Goal: Find specific page/section: Find specific page/section

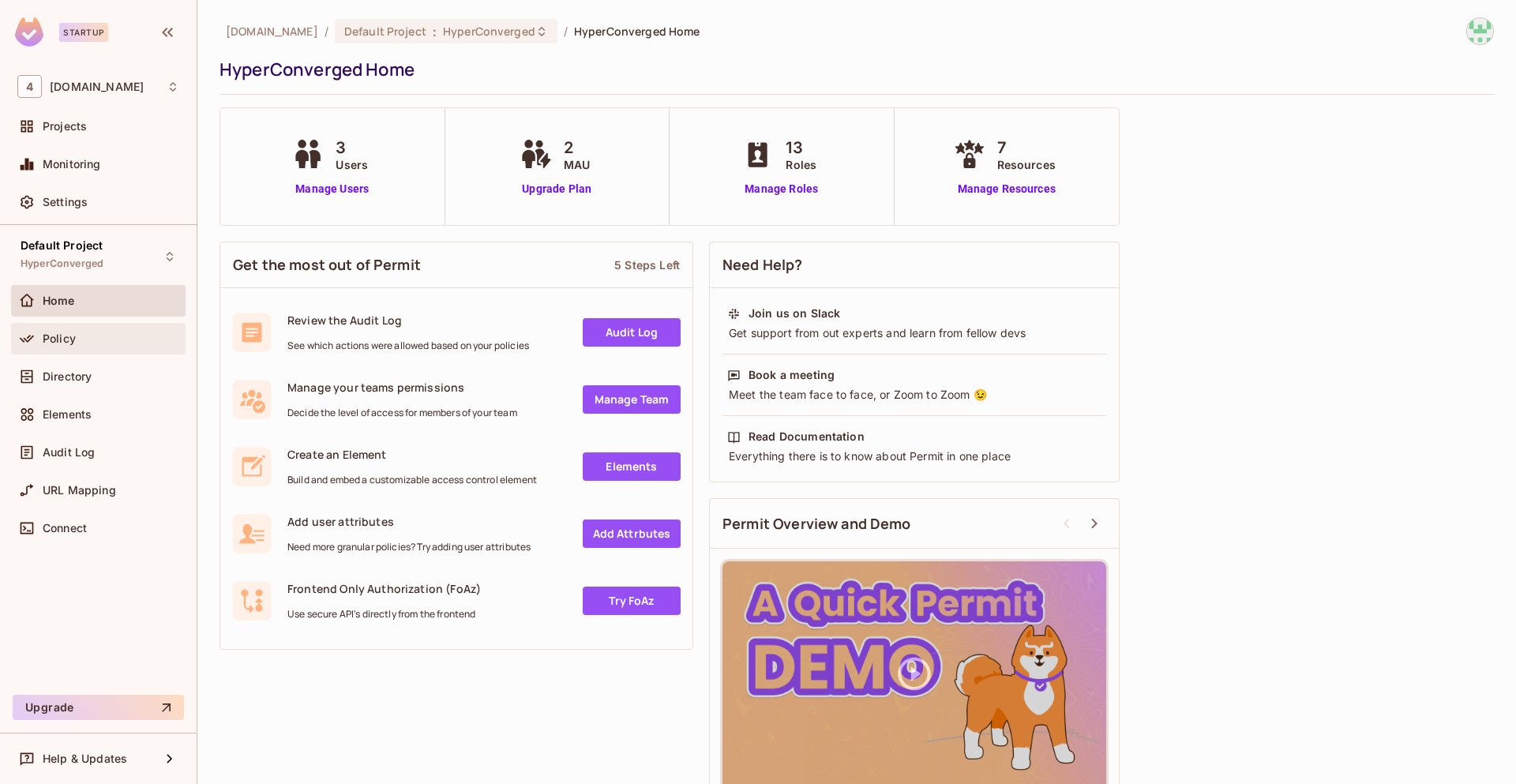
click at [81, 344] on div "Policy" at bounding box center [111, 338] width 136 height 13
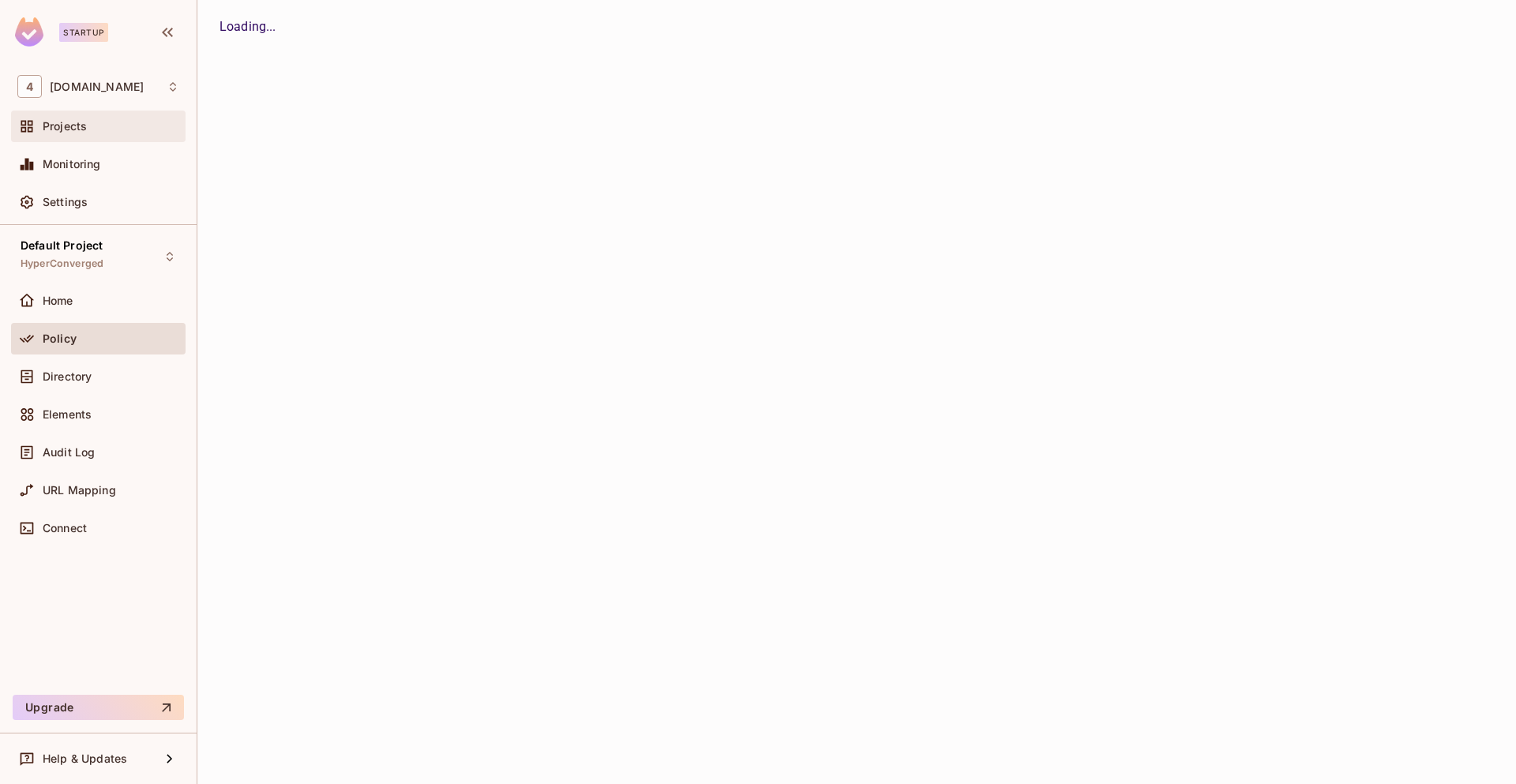
click at [97, 111] on div "Projects" at bounding box center [99, 126] width 175 height 32
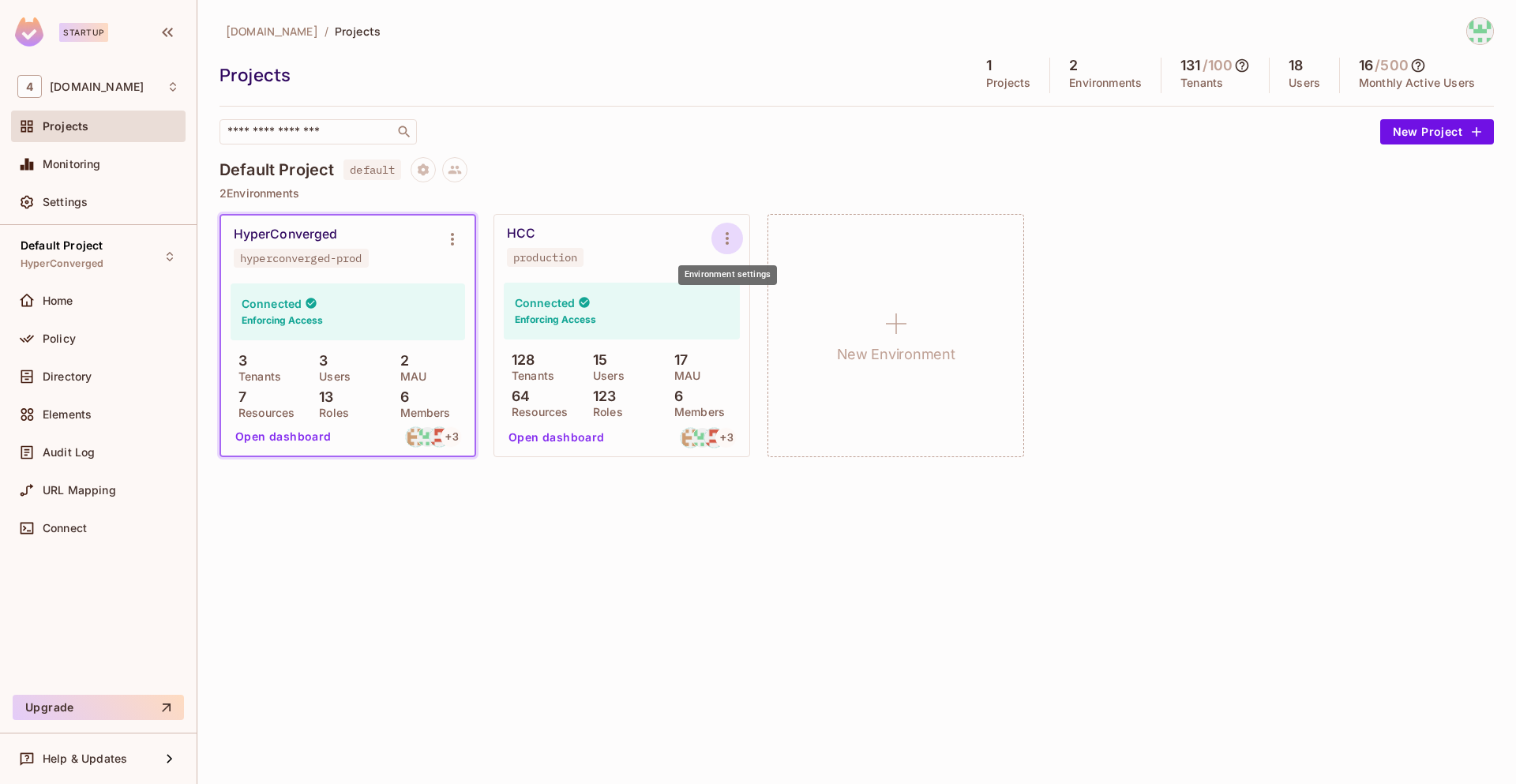
click at [723, 235] on icon "Environment settings" at bounding box center [728, 238] width 19 height 19
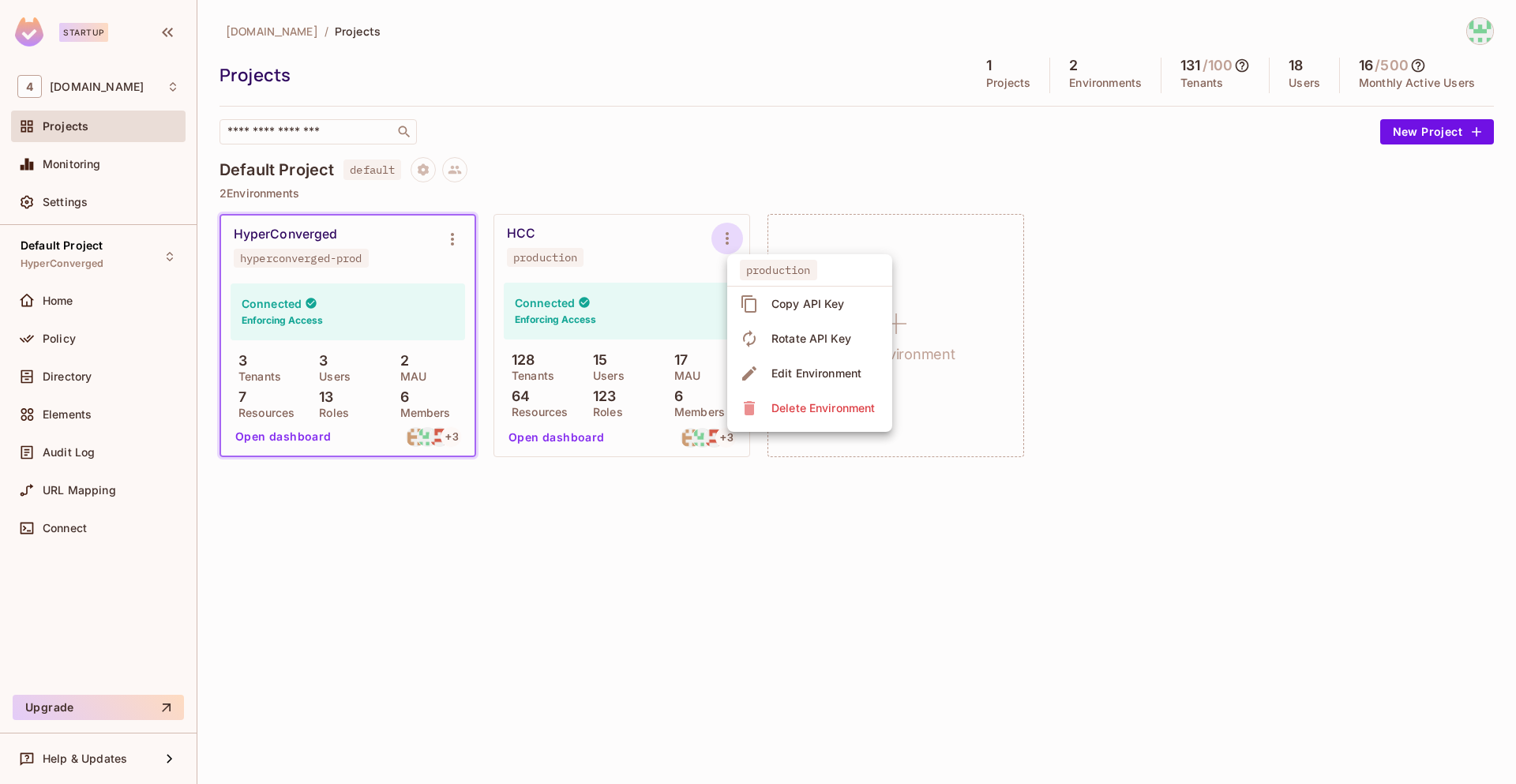
click at [590, 301] on div at bounding box center [758, 392] width 1516 height 784
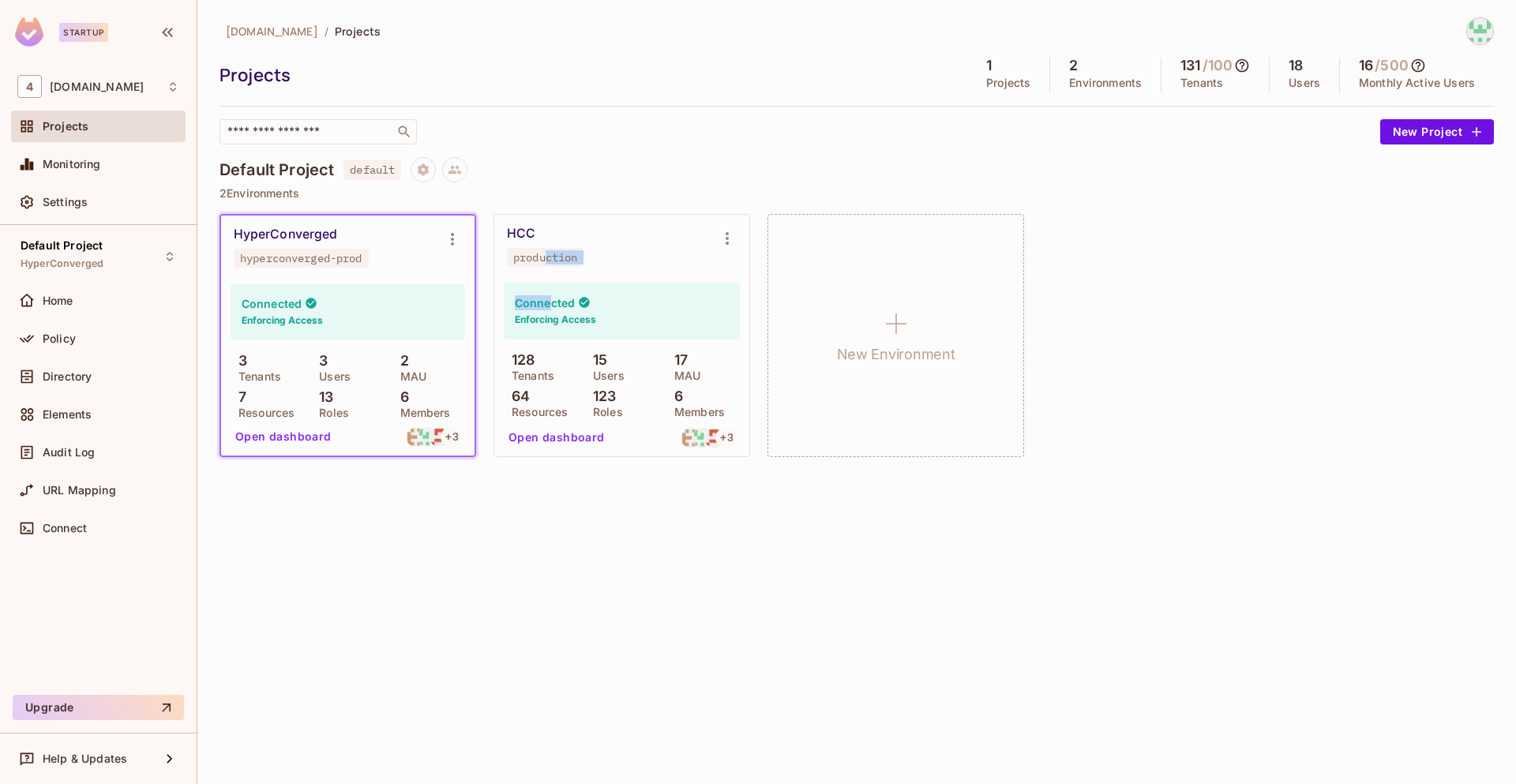
drag, startPoint x: 548, startPoint y: 260, endPoint x: 553, endPoint y: 313, distance: 53.2
click at [553, 313] on div "HCC production Connected Enforcing Access 128 Tenants 15 Users 17 MAU 64 Resour…" at bounding box center [622, 336] width 255 height 242
click at [728, 247] on icon "Environment settings" at bounding box center [728, 238] width 19 height 19
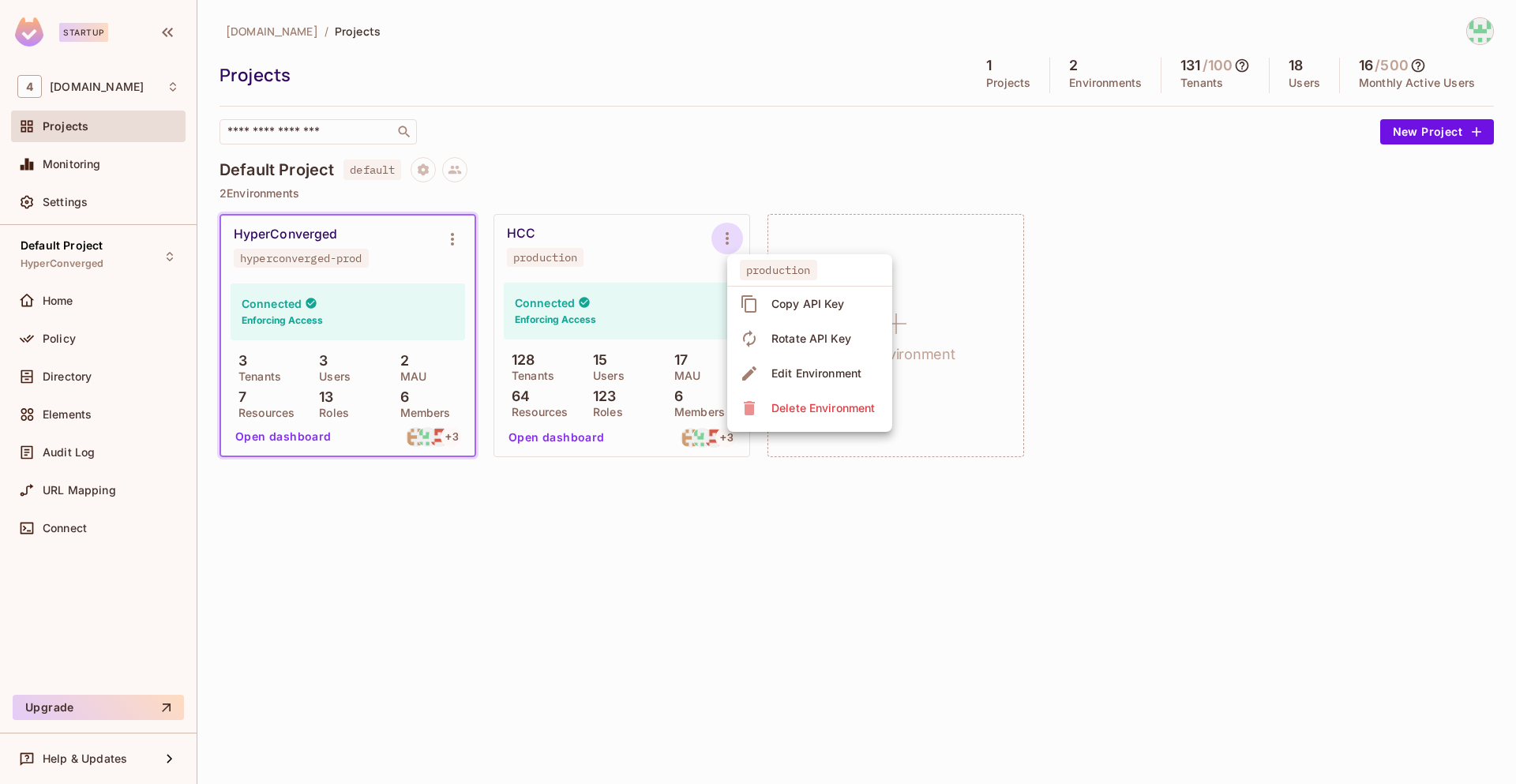
click at [712, 527] on div at bounding box center [758, 392] width 1516 height 784
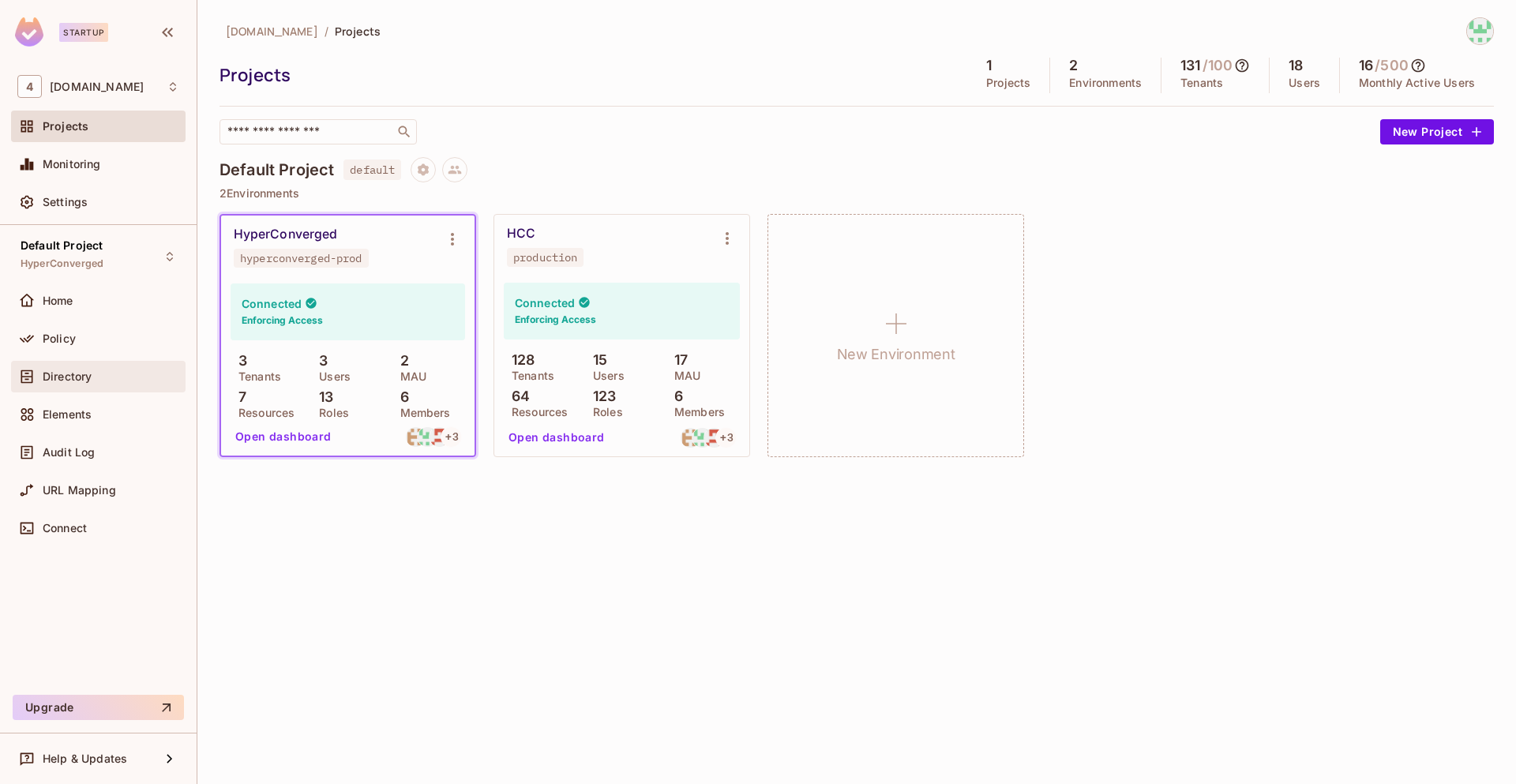
click at [69, 378] on span "Directory" at bounding box center [67, 376] width 49 height 13
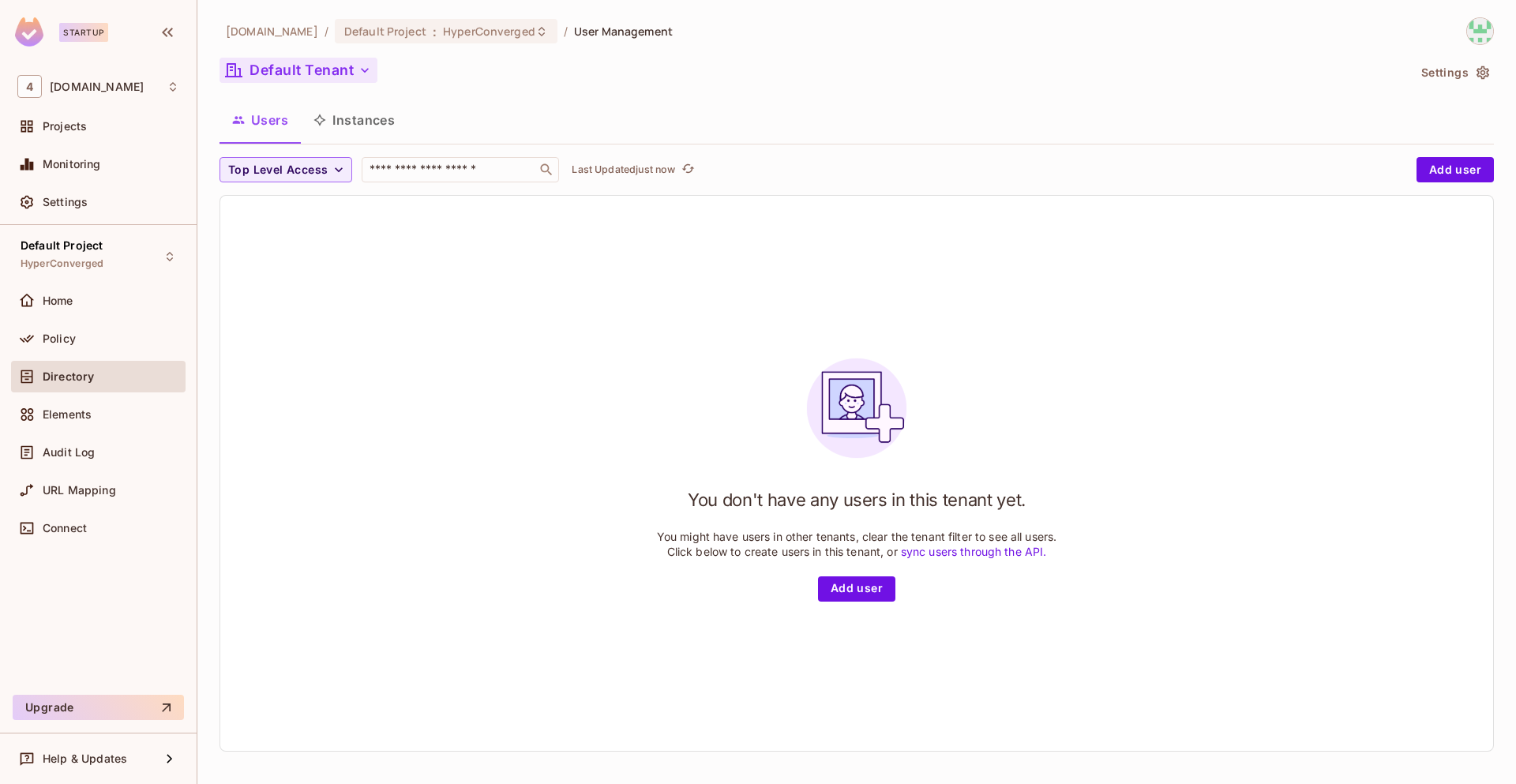
click at [339, 65] on button "Default Tenant" at bounding box center [298, 69] width 158 height 25
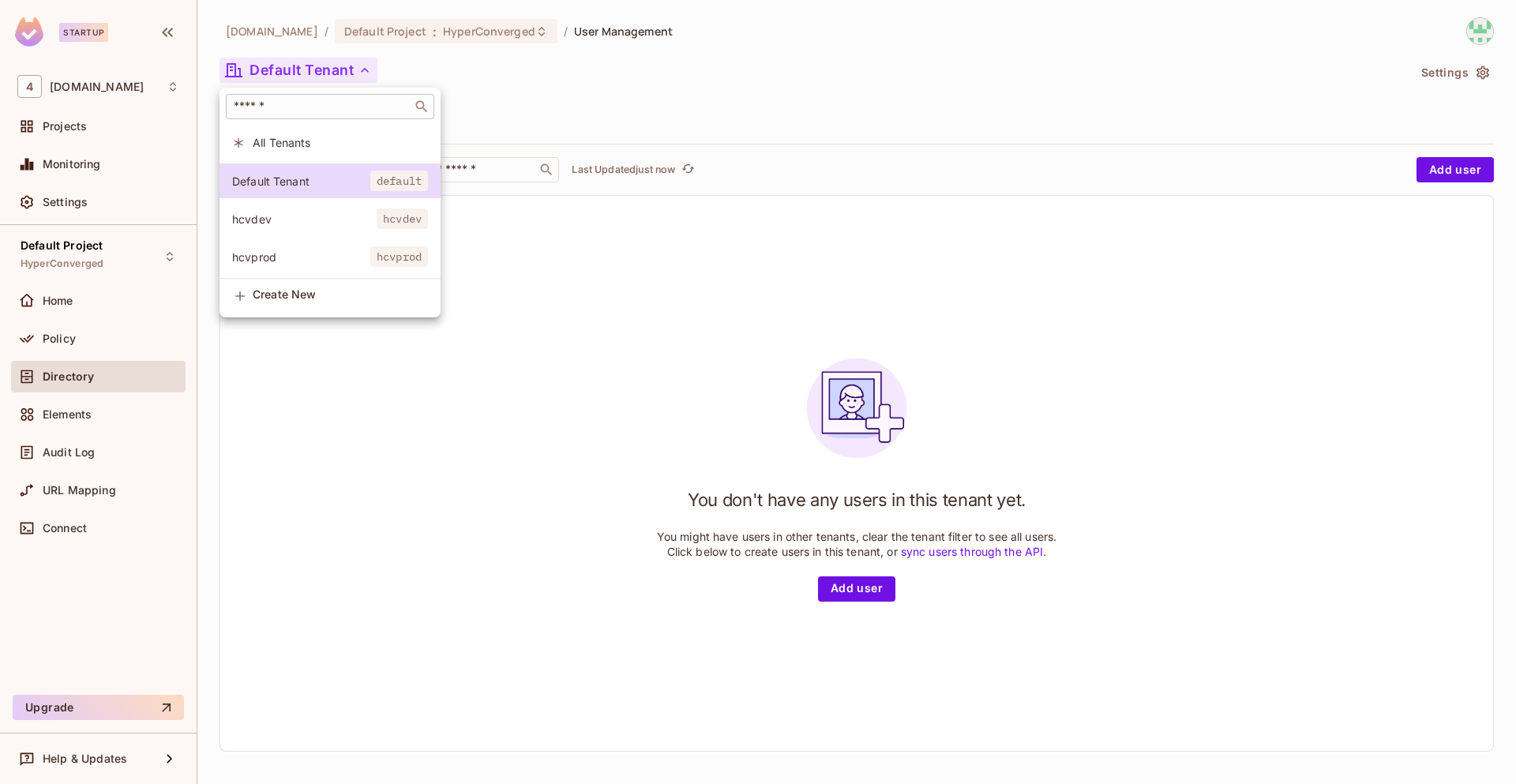
click at [297, 96] on div "​" at bounding box center [330, 106] width 208 height 25
click at [306, 105] on input "text" at bounding box center [319, 106] width 177 height 15
click at [401, 39] on div at bounding box center [758, 392] width 1516 height 784
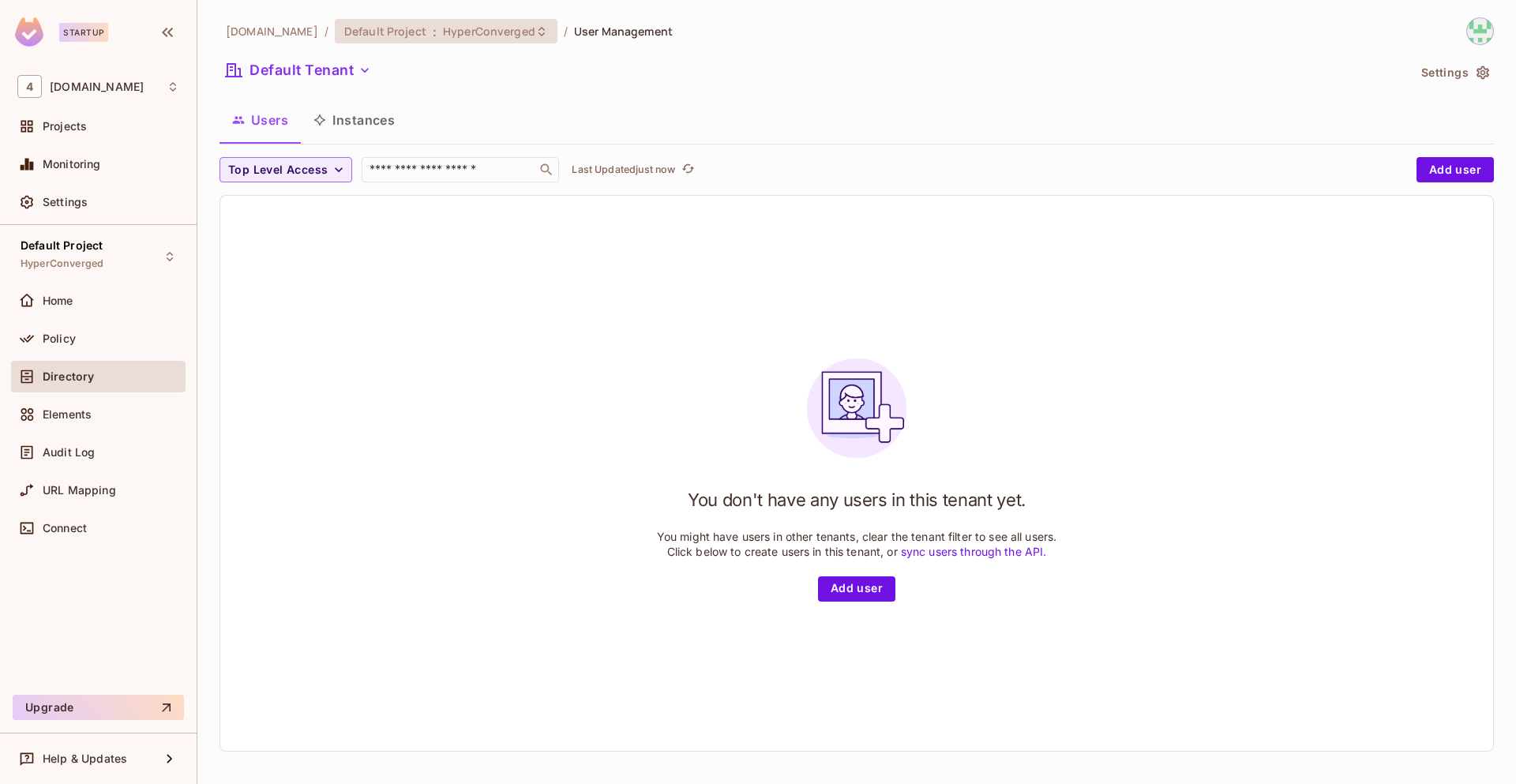
click at [536, 32] on icon at bounding box center [542, 31] width 13 height 13
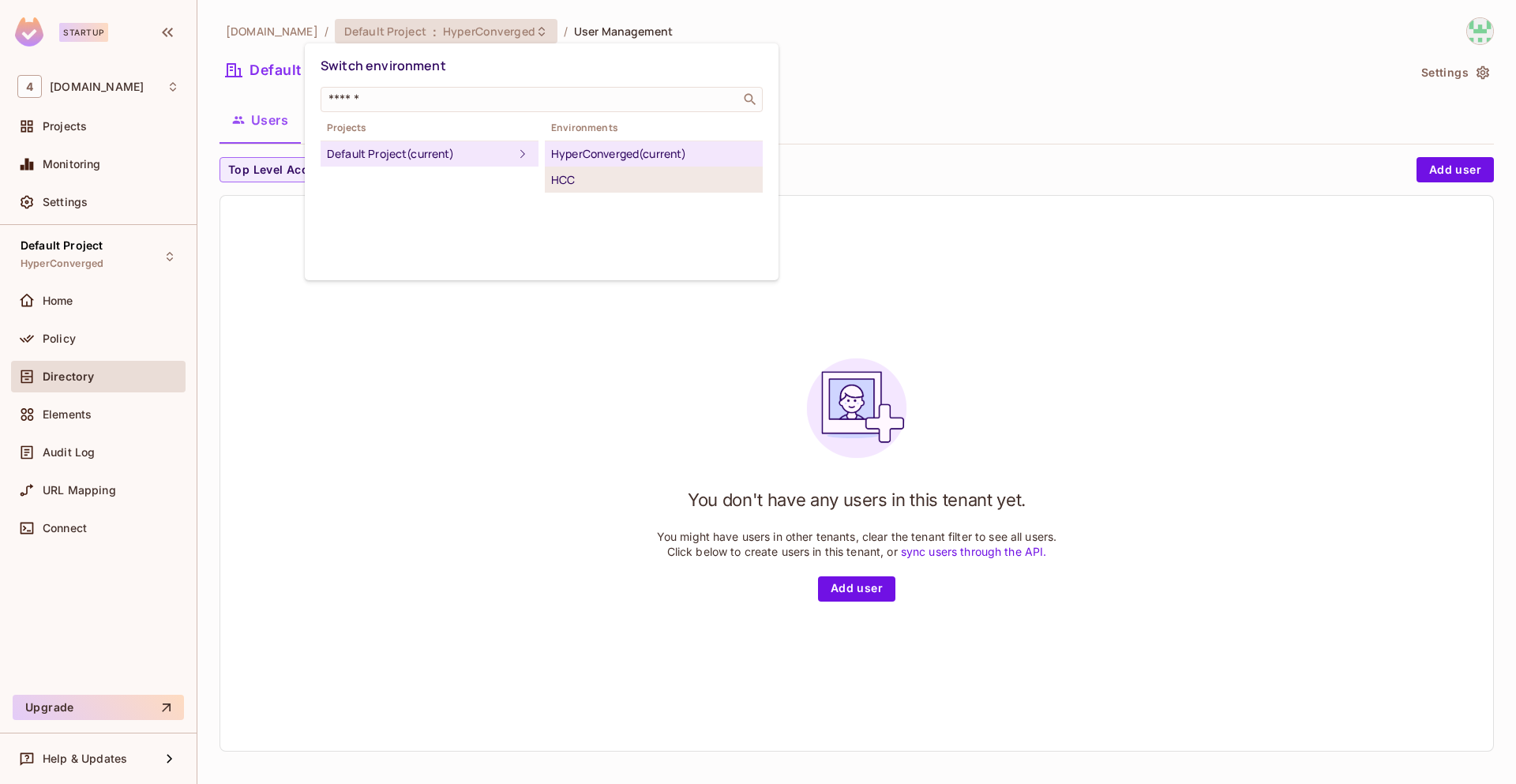
click at [569, 173] on div "HCC" at bounding box center [654, 180] width 206 height 19
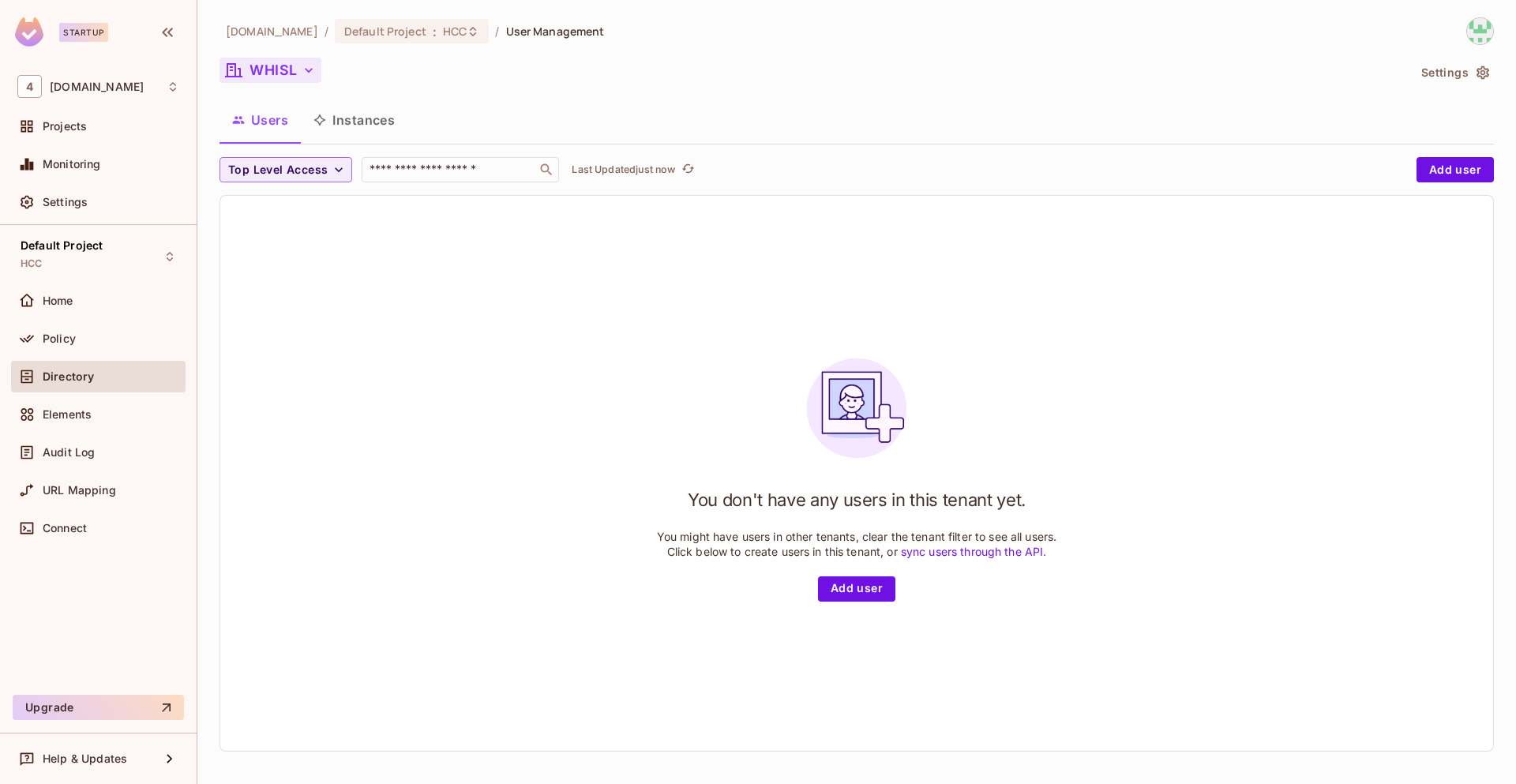
click at [309, 74] on icon "button" at bounding box center [309, 70] width 15 height 15
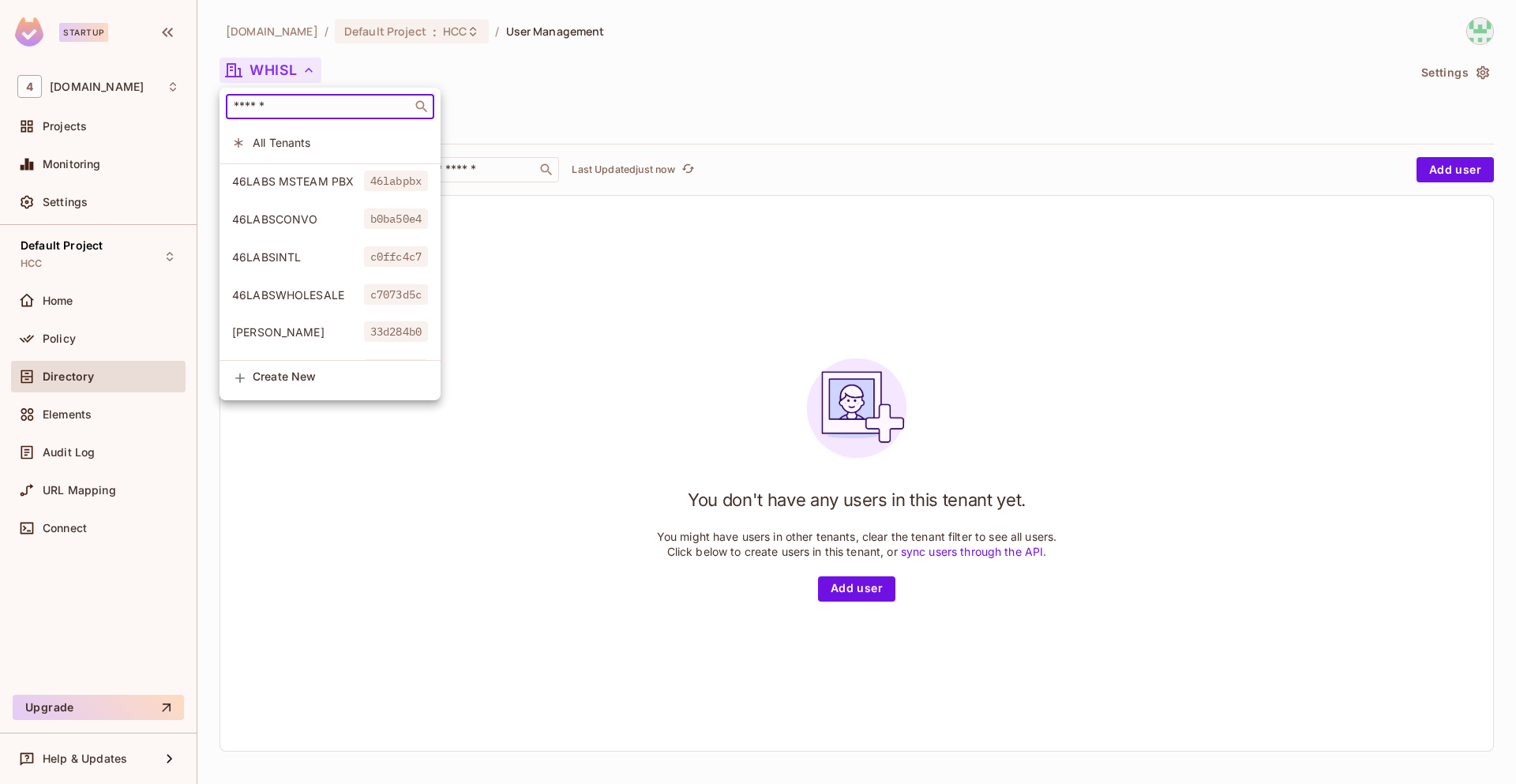
click at [327, 102] on input "text" at bounding box center [319, 106] width 177 height 15
